Goal: Task Accomplishment & Management: Manage account settings

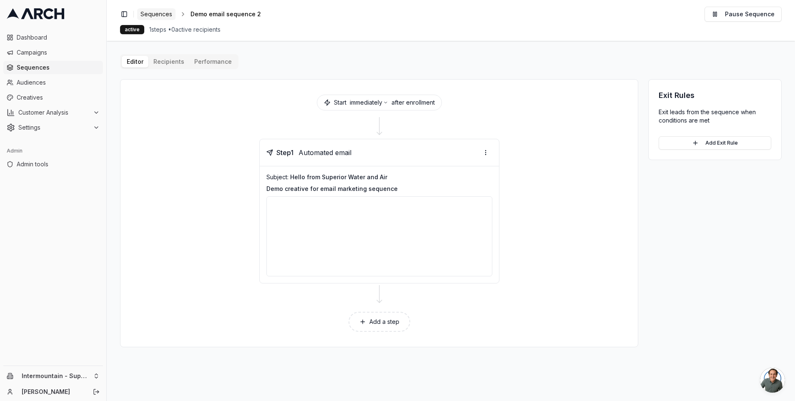
click at [155, 14] on span "Sequences" at bounding box center [156, 14] width 32 height 8
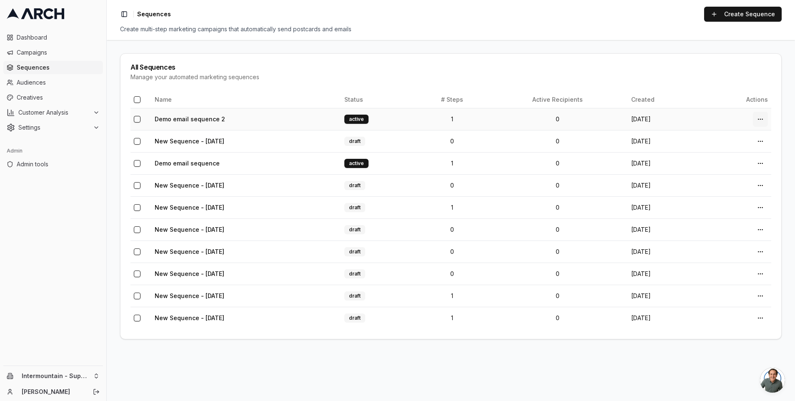
click at [759, 121] on html "Dashboard Campaigns Sequences Audiences Creatives Customer Analysis Settings Ad…" at bounding box center [397, 200] width 795 height 401
click at [741, 135] on div "Actions" at bounding box center [740, 136] width 49 height 13
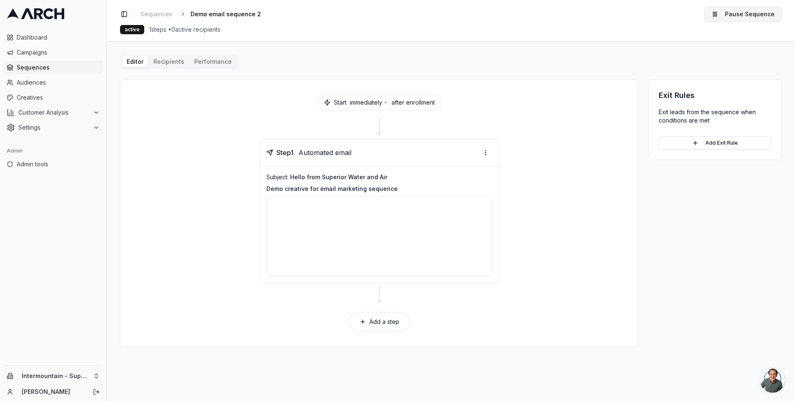
click at [724, 19] on button "Pause Sequence" at bounding box center [742, 14] width 77 height 15
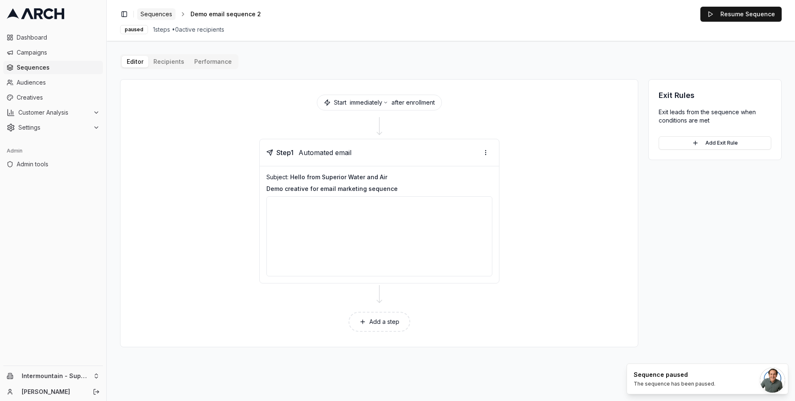
click at [164, 18] on span "Sequences" at bounding box center [156, 14] width 32 height 8
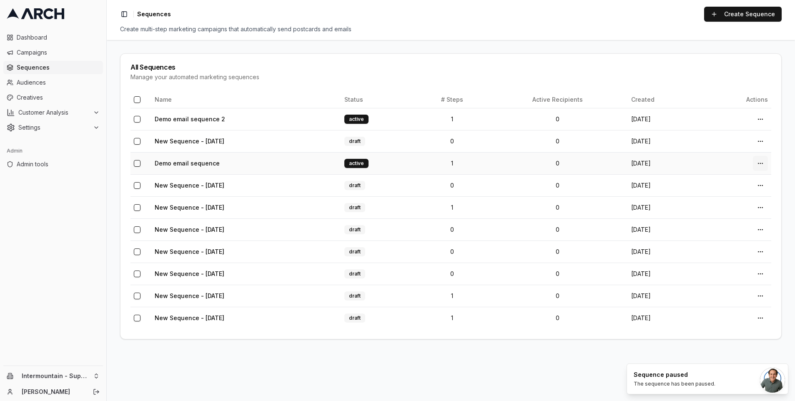
click at [761, 163] on html "Dashboard Campaigns Sequences Audiences Creatives Customer Analysis Settings Ad…" at bounding box center [397, 200] width 795 height 401
drag, startPoint x: 318, startPoint y: 165, endPoint x: 314, endPoint y: 165, distance: 4.2
click at [317, 165] on html "Dashboard Campaigns Sequences Audiences Creatives Customer Analysis Settings Ad…" at bounding box center [397, 200] width 795 height 401
click at [313, 166] on td "Demo email sequence" at bounding box center [246, 163] width 190 height 22
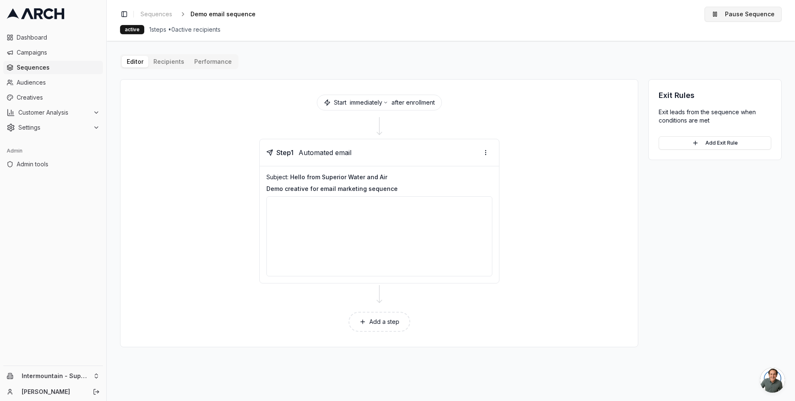
click at [736, 16] on button "Pause Sequence" at bounding box center [742, 14] width 77 height 15
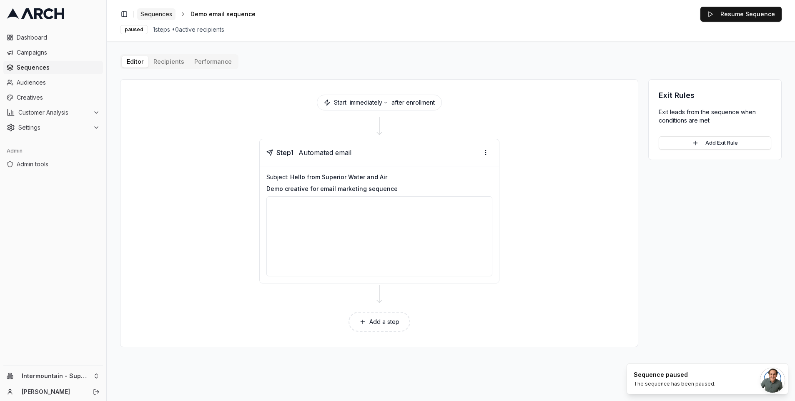
click at [151, 15] on span "Sequences" at bounding box center [156, 14] width 32 height 8
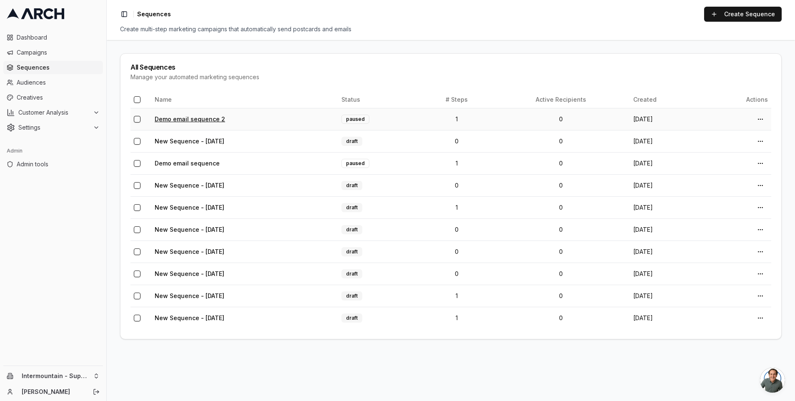
click at [199, 118] on link "Demo email sequence 2" at bounding box center [190, 118] width 70 height 7
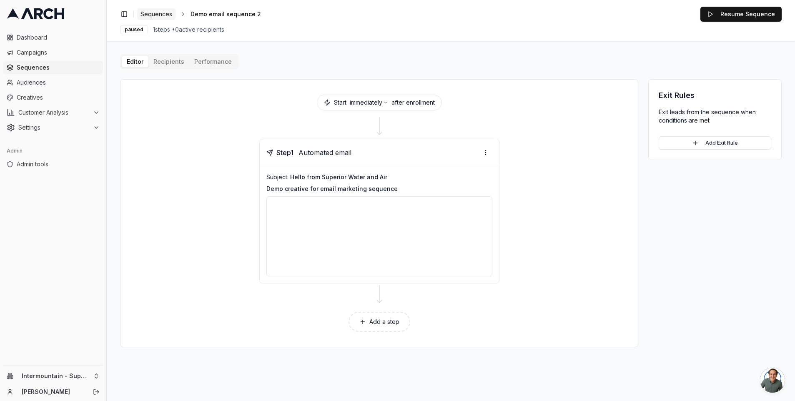
click at [160, 15] on span "Sequences" at bounding box center [156, 14] width 32 height 8
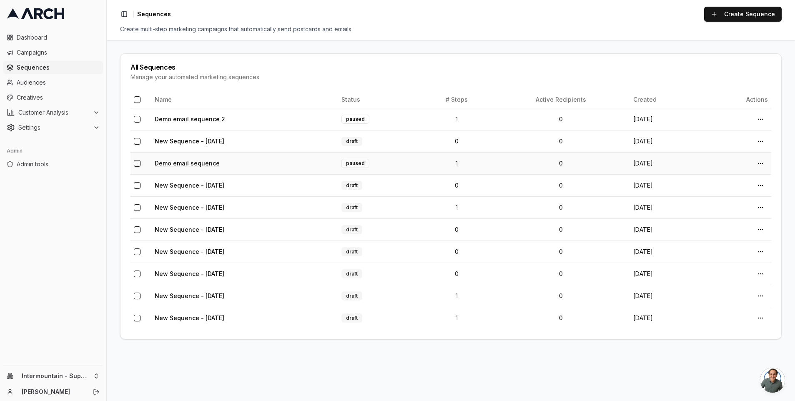
click at [200, 160] on link "Demo email sequence" at bounding box center [187, 163] width 65 height 7
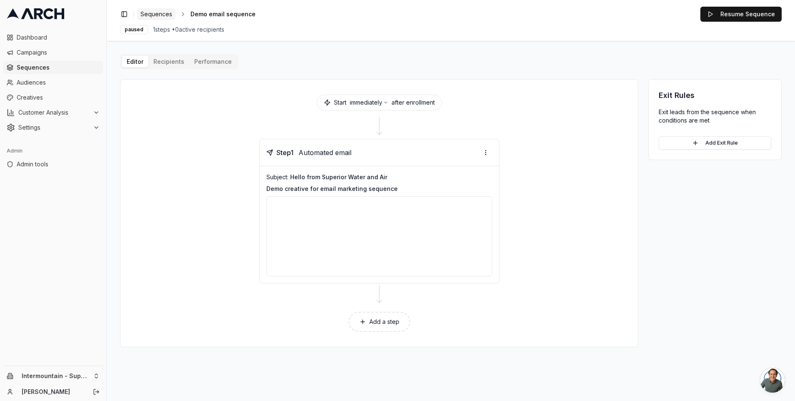
click at [169, 15] on span "Sequences" at bounding box center [156, 14] width 32 height 8
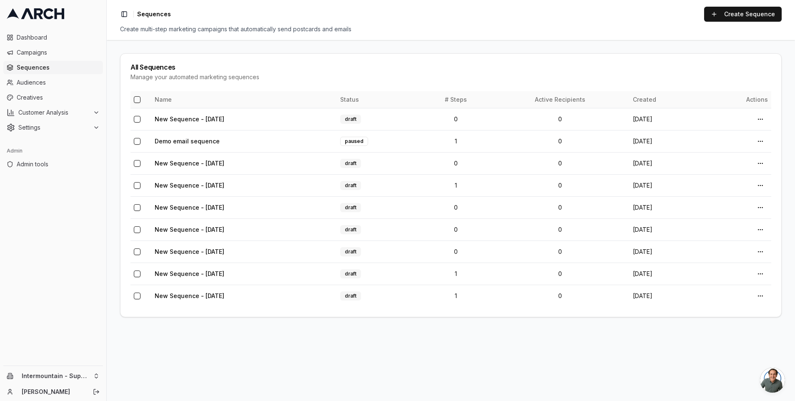
click at [309, 91] on th "Name" at bounding box center [243, 99] width 185 height 17
